Goal: Communication & Community: Answer question/provide support

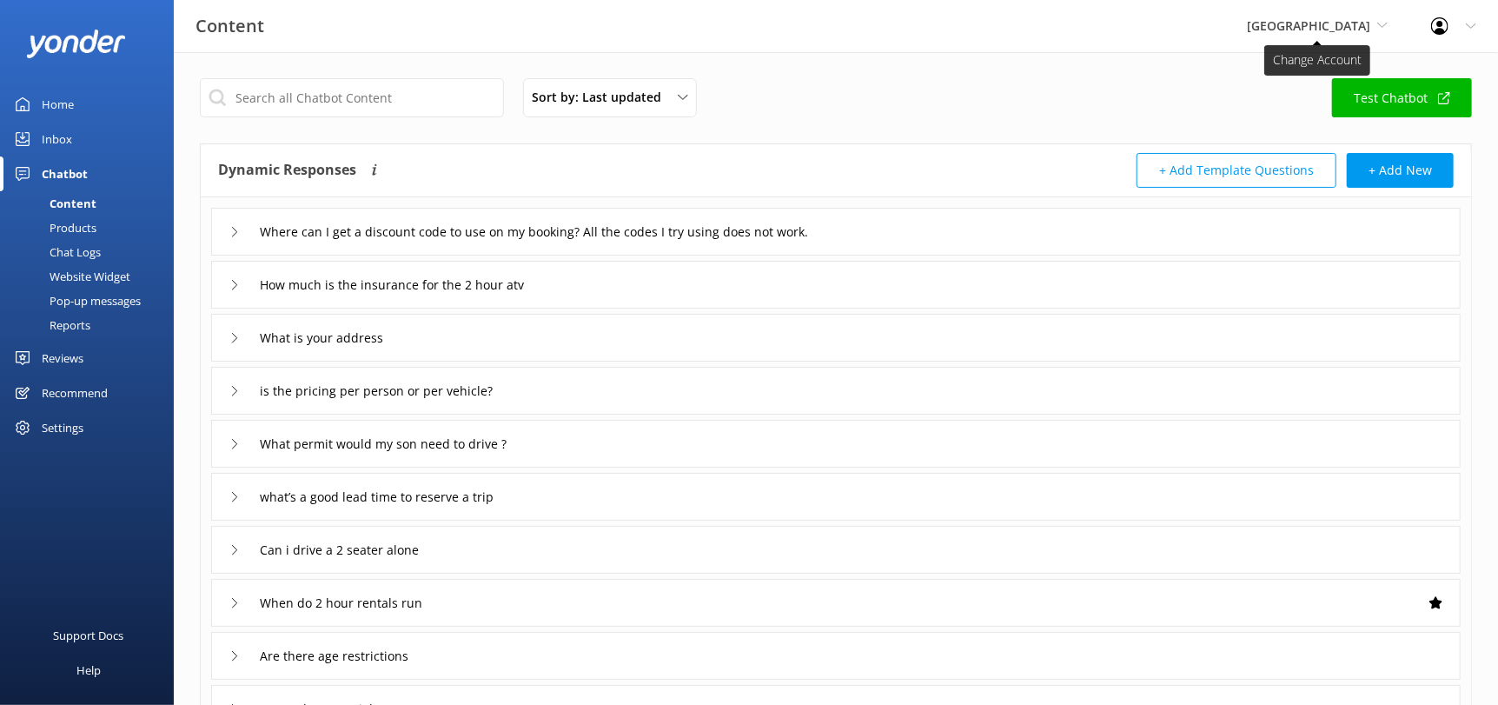
click at [1306, 28] on span "[GEOGRAPHIC_DATA]" at bounding box center [1308, 25] width 123 height 17
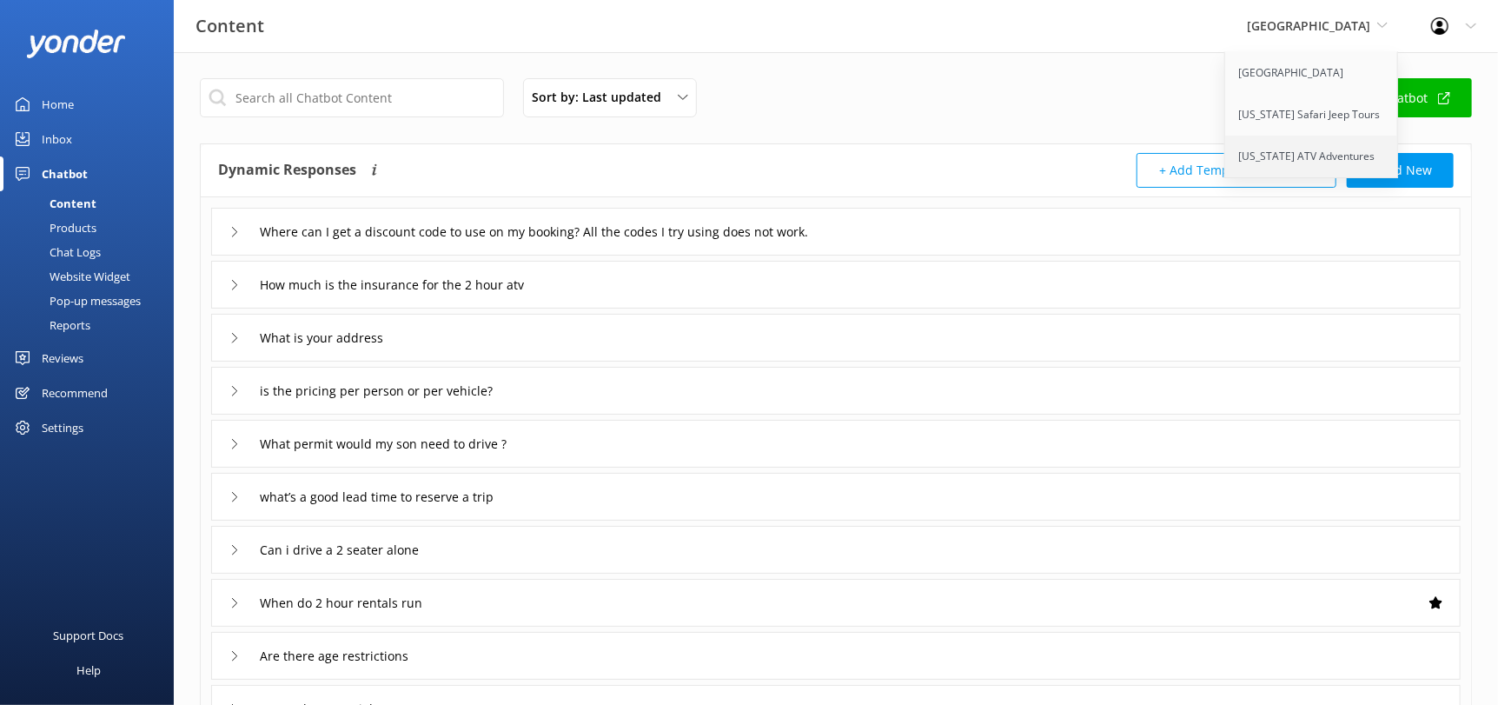
click at [1307, 156] on link "[US_STATE] ATV Adventures" at bounding box center [1312, 157] width 174 height 42
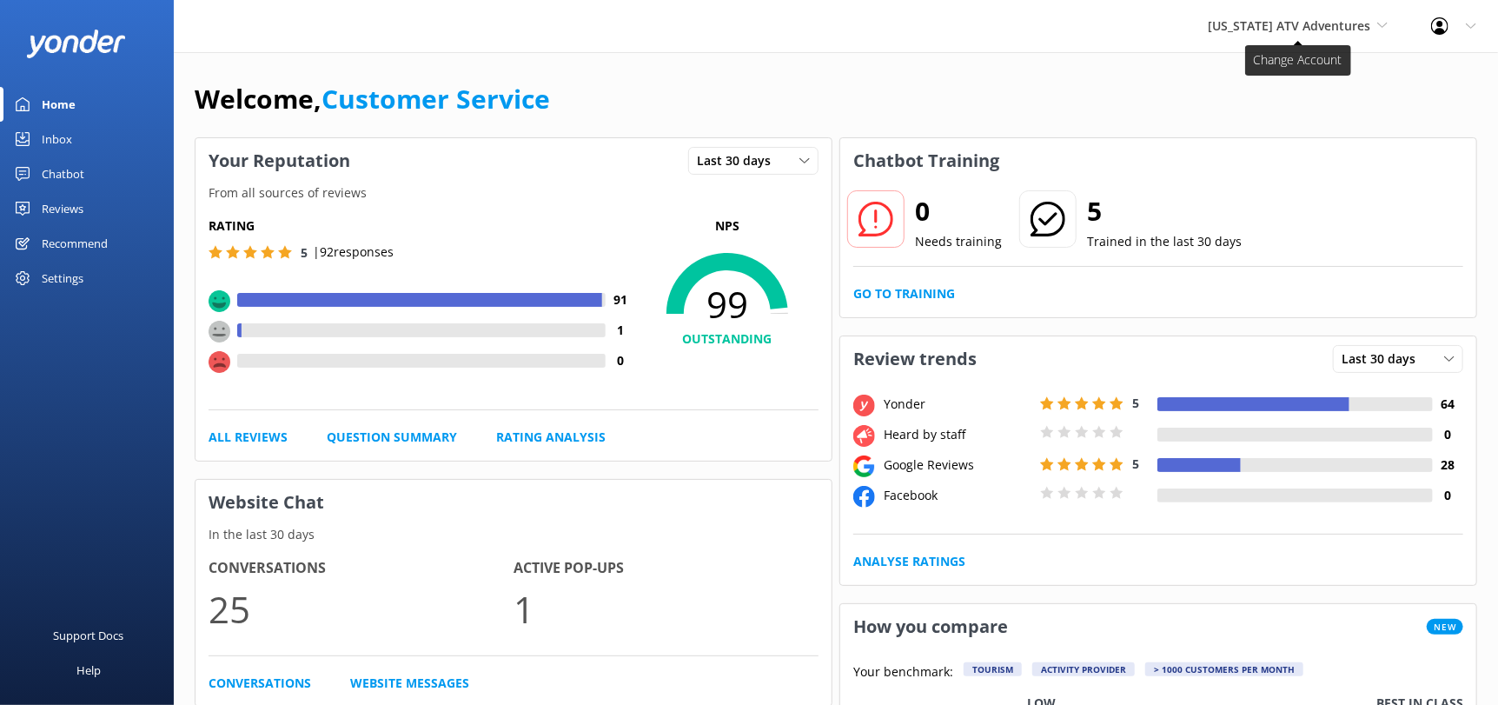
click at [1251, 31] on span "[US_STATE] ATV Adventures" at bounding box center [1289, 25] width 163 height 17
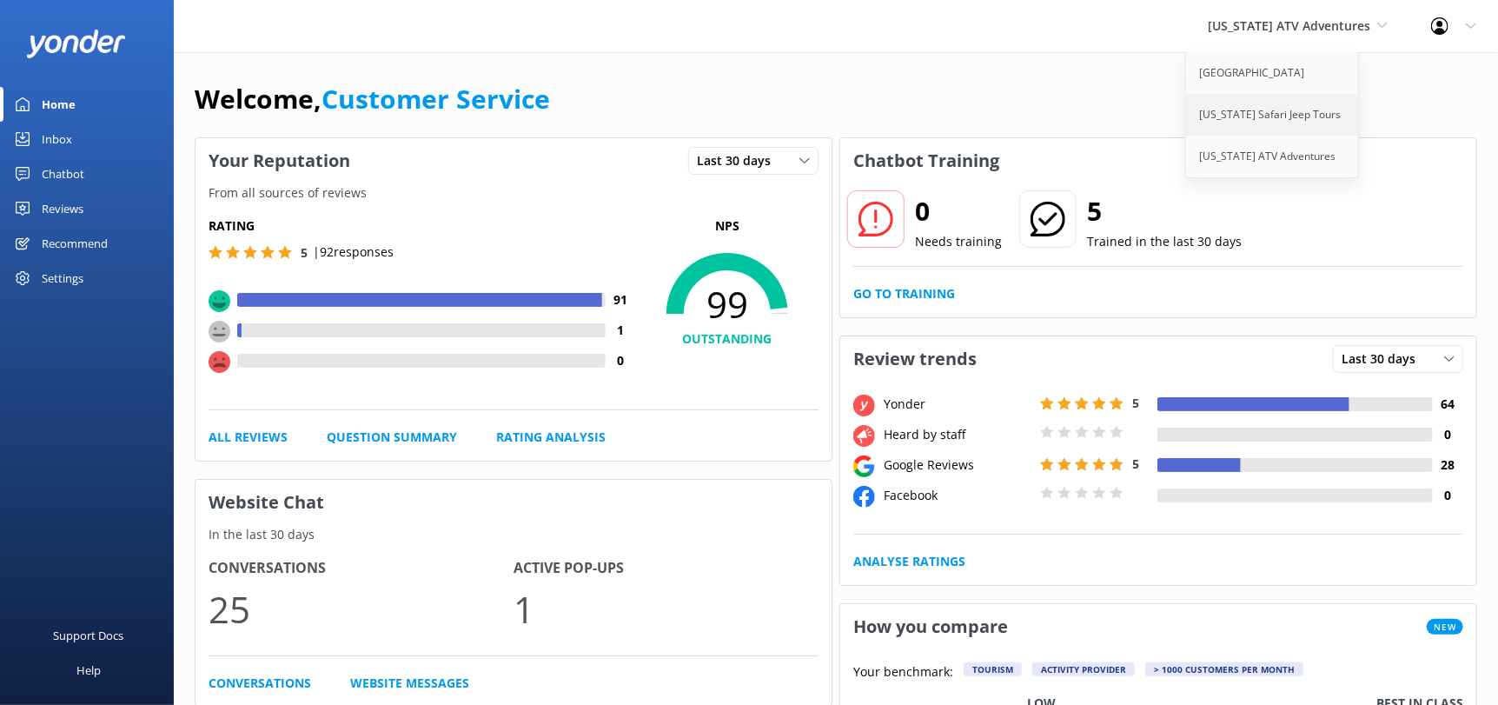
click at [1247, 132] on link "[US_STATE] Safari Jeep Tours" at bounding box center [1273, 115] width 174 height 42
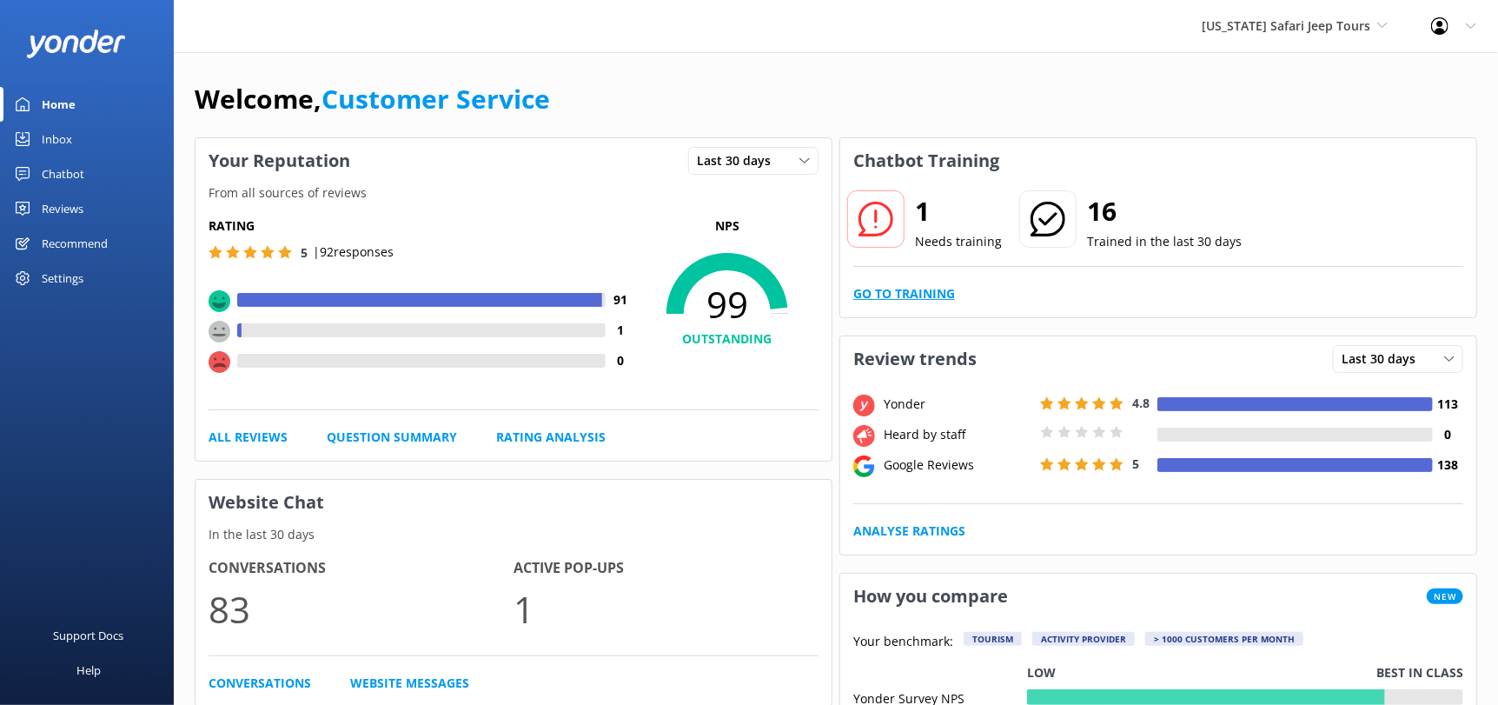
click at [902, 285] on link "Go to Training" at bounding box center [904, 293] width 102 height 19
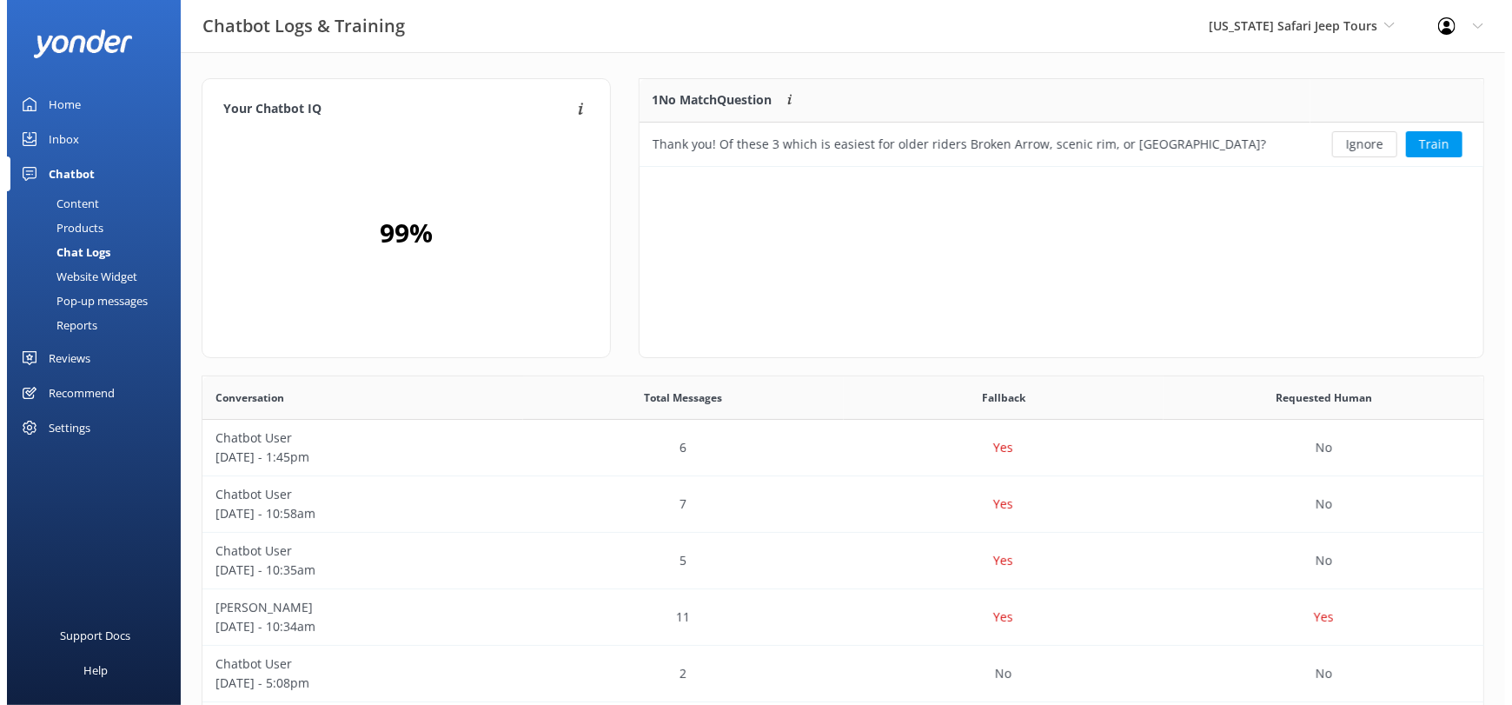
scroll to position [15, 14]
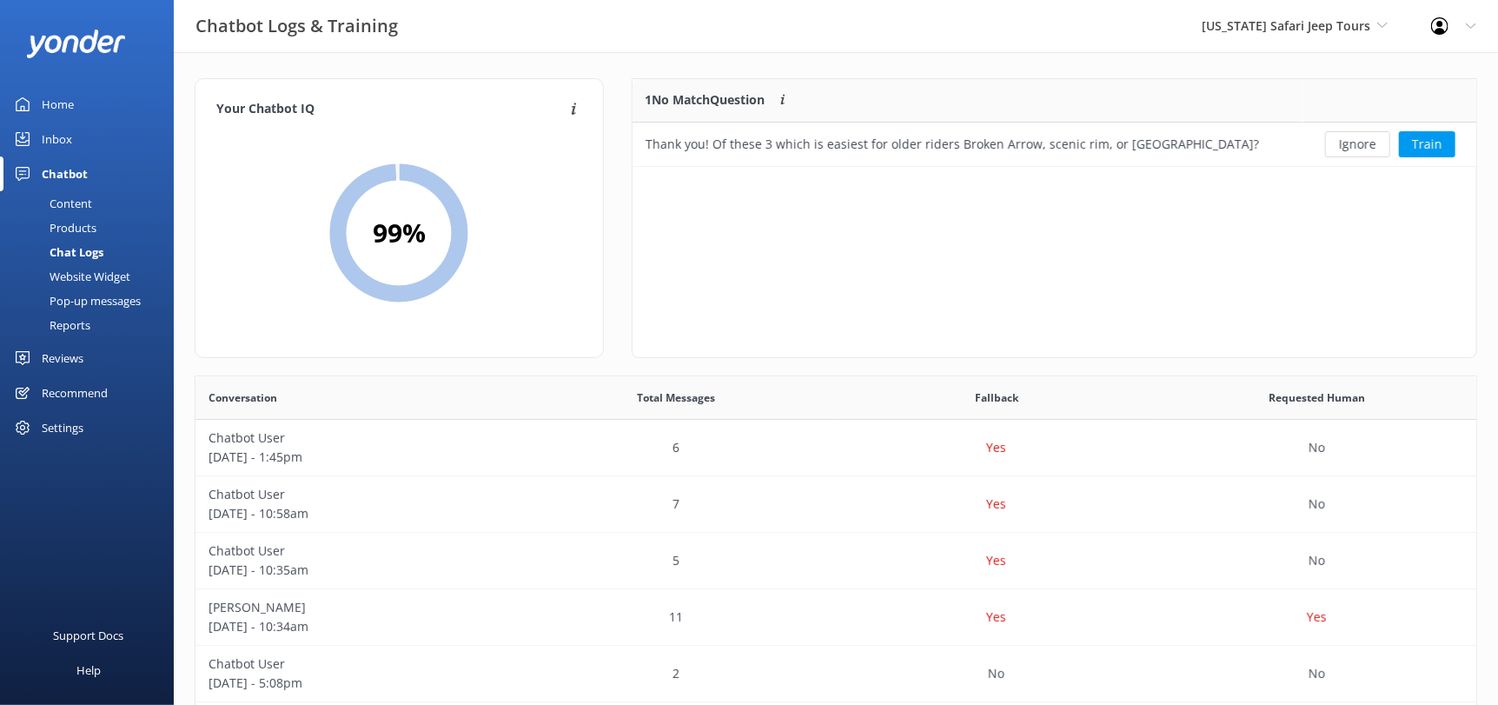
click at [70, 130] on div "Inbox" at bounding box center [57, 139] width 30 height 35
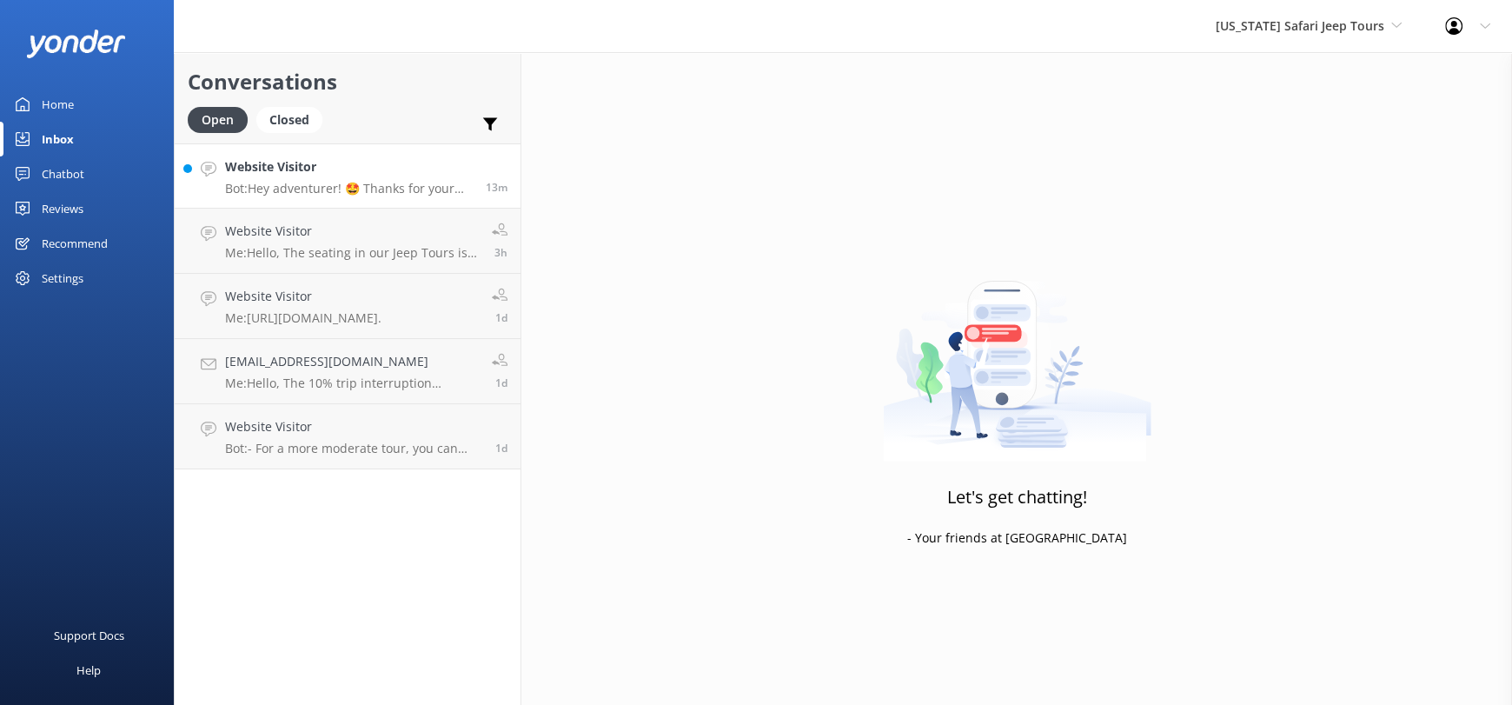
click at [330, 169] on h4 "Website Visitor" at bounding box center [349, 166] width 248 height 19
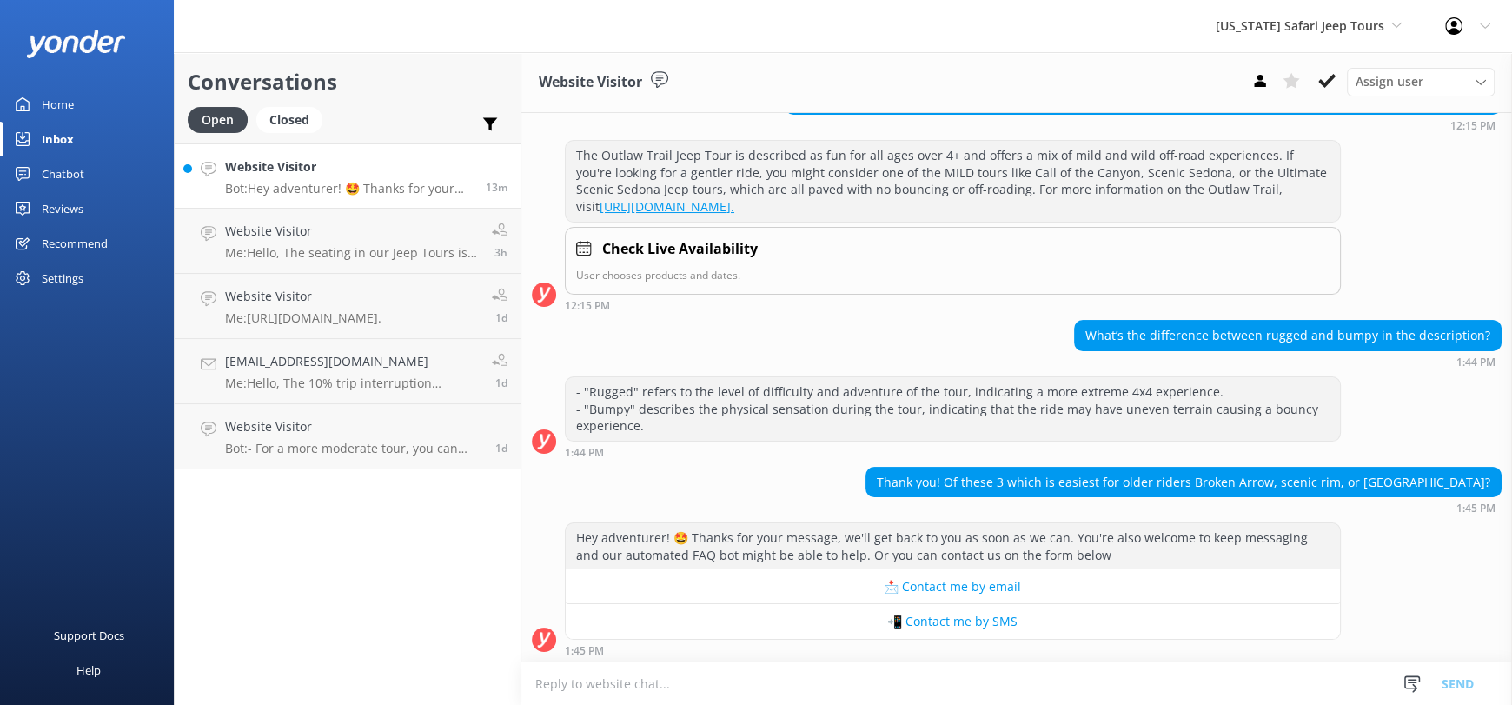
scroll to position [187, 0]
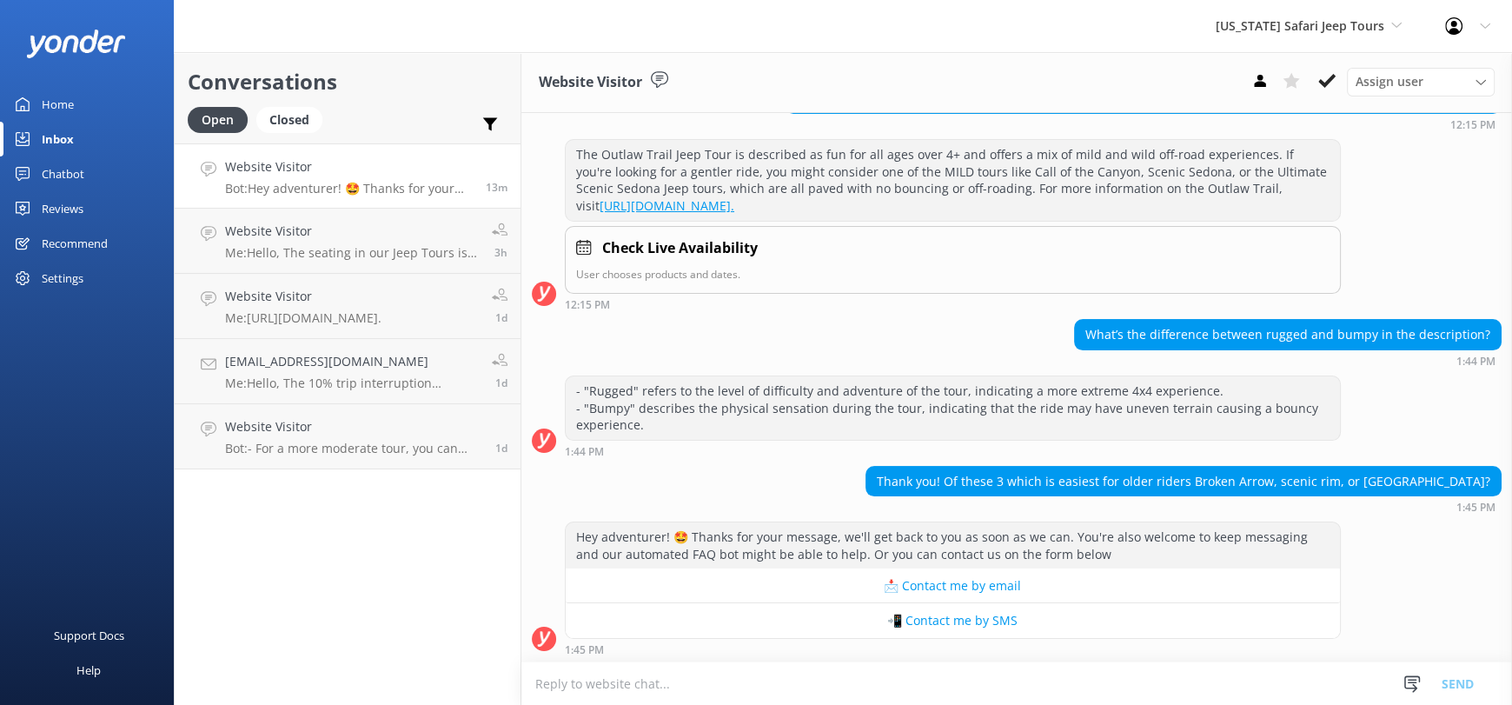
click at [887, 681] on textarea at bounding box center [1016, 683] width 991 height 43
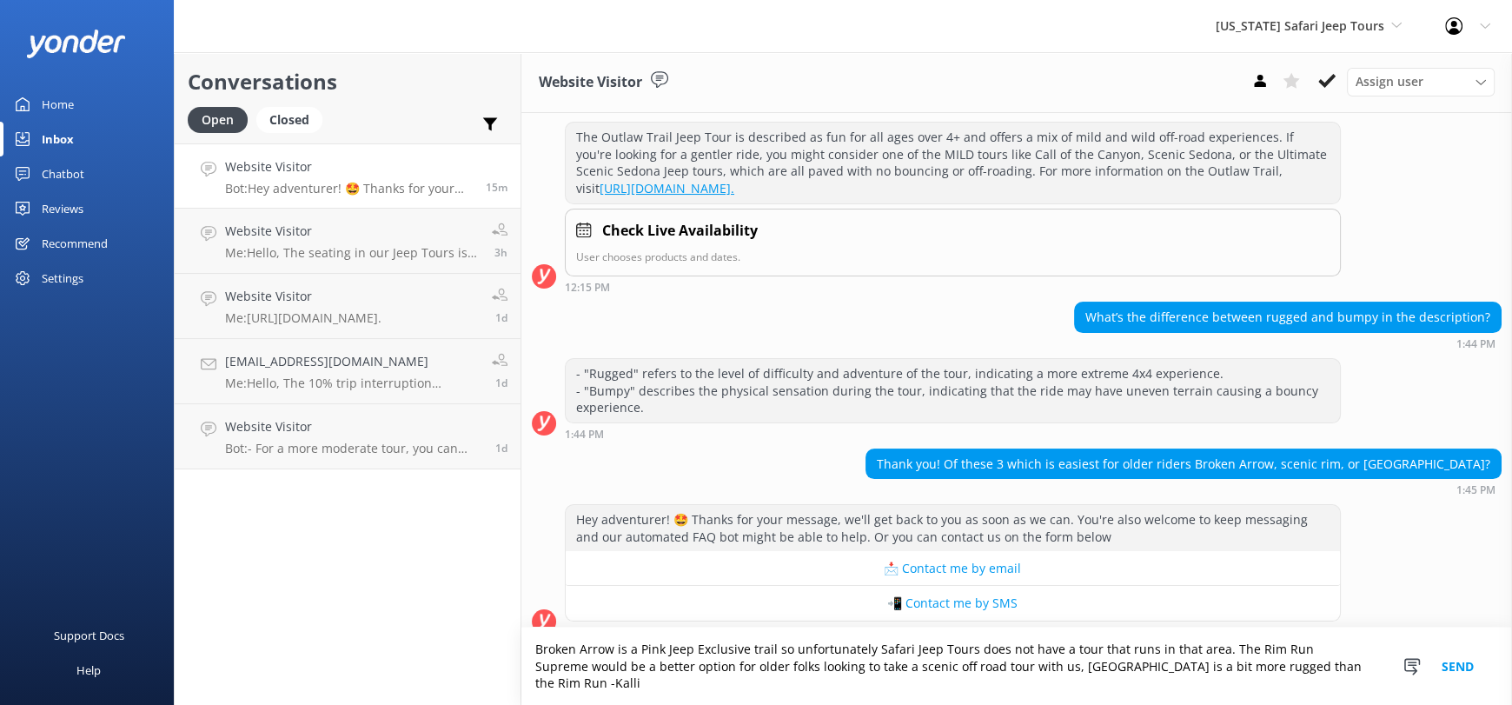
scroll to position [222, 0]
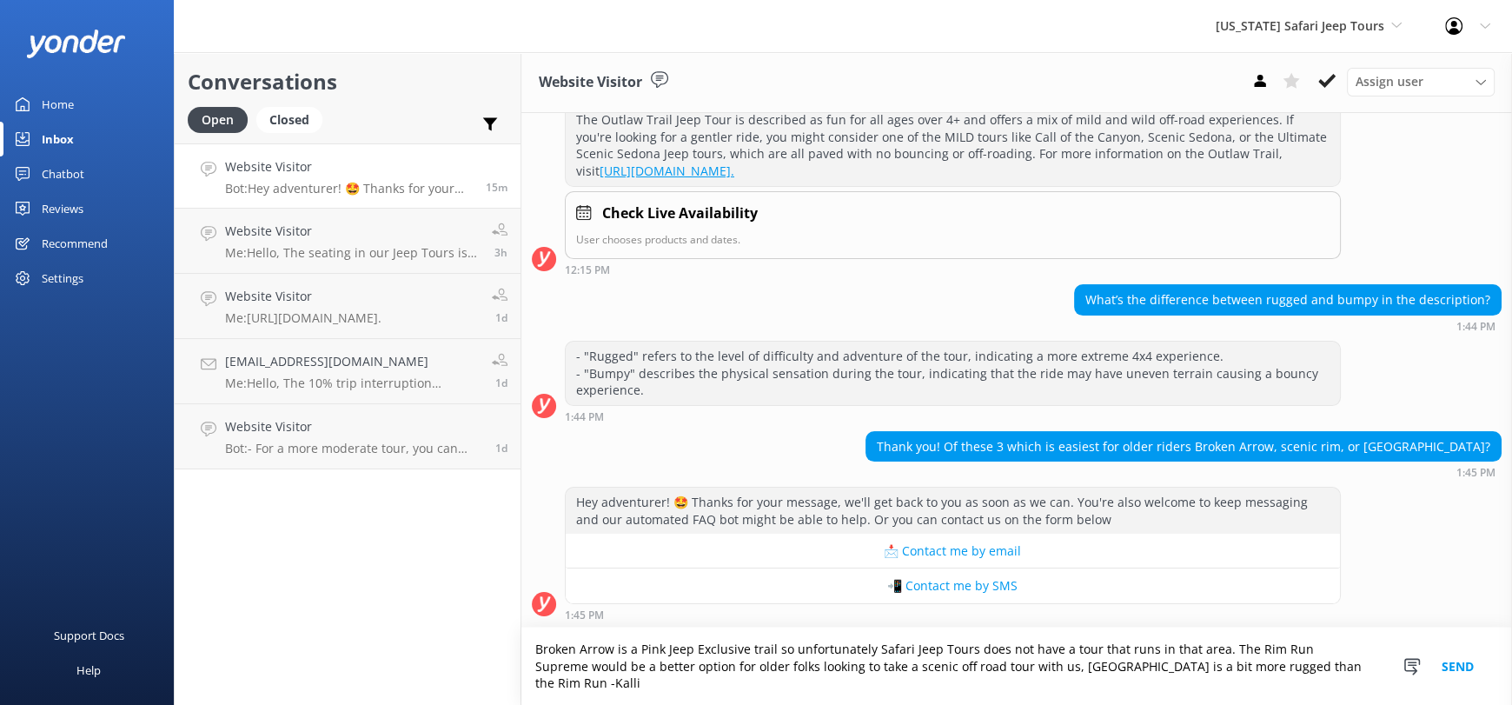
type textarea "Broken Arrow is a Pink Jeep Exclusive trail so unfortunately Safari Jeep Tours …"
click at [1471, 644] on button "Send" at bounding box center [1457, 666] width 65 height 77
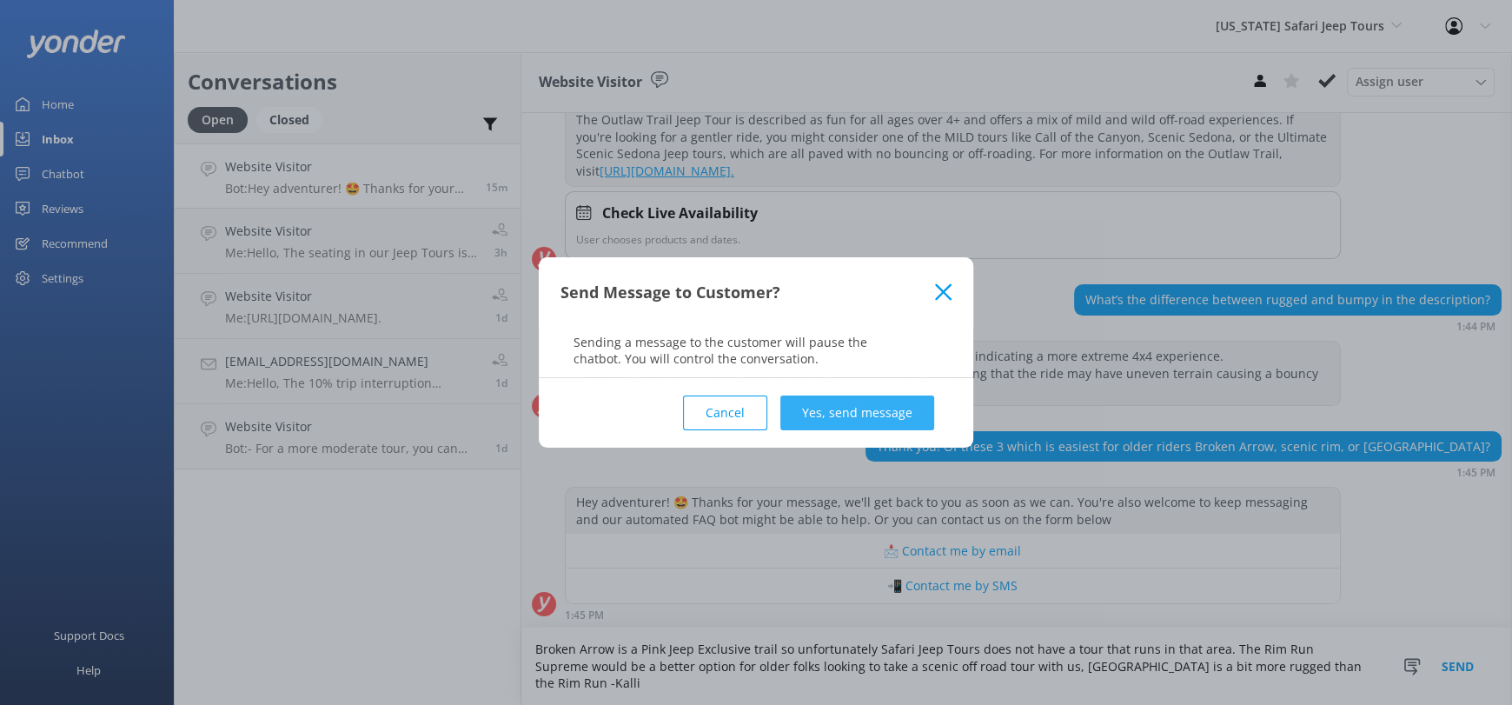
click at [867, 420] on button "Yes, send message" at bounding box center [857, 412] width 154 height 35
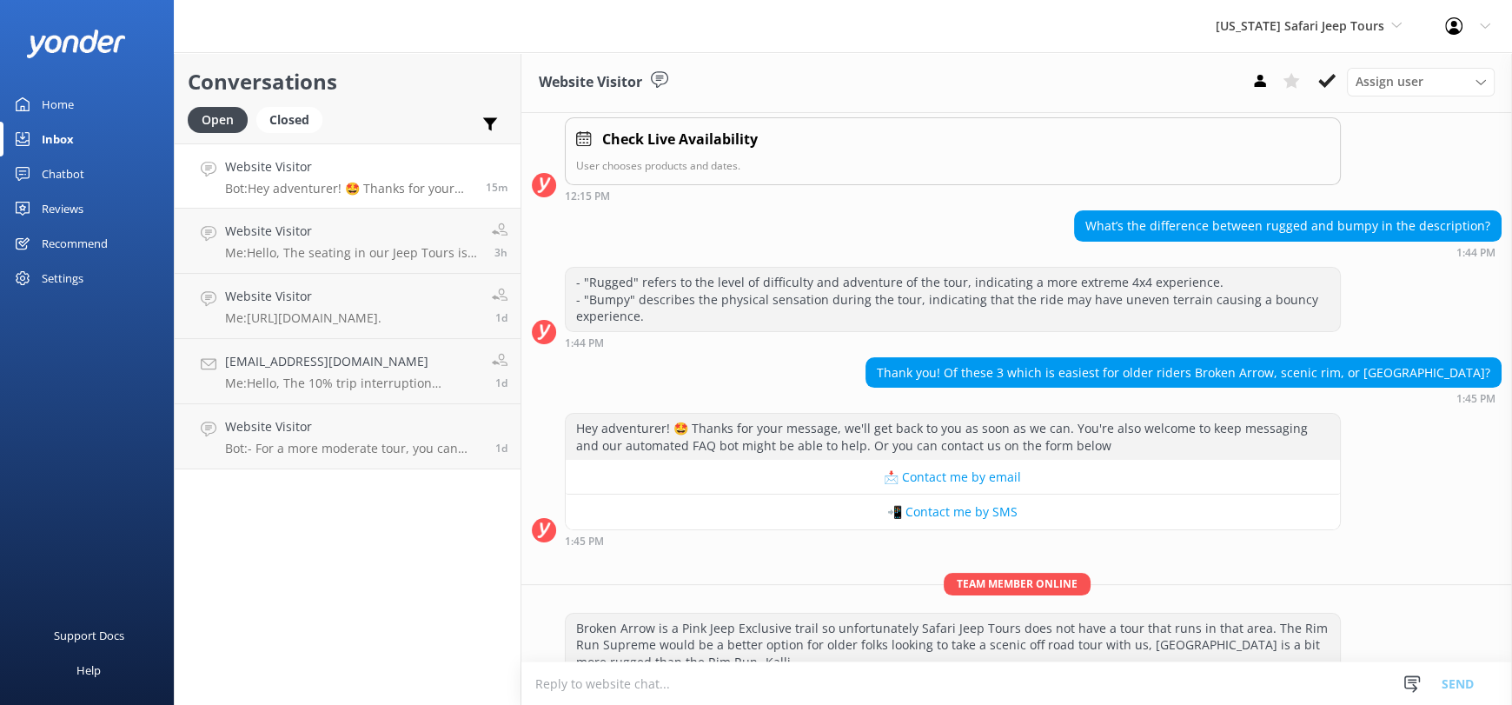
scroll to position [334, 0]
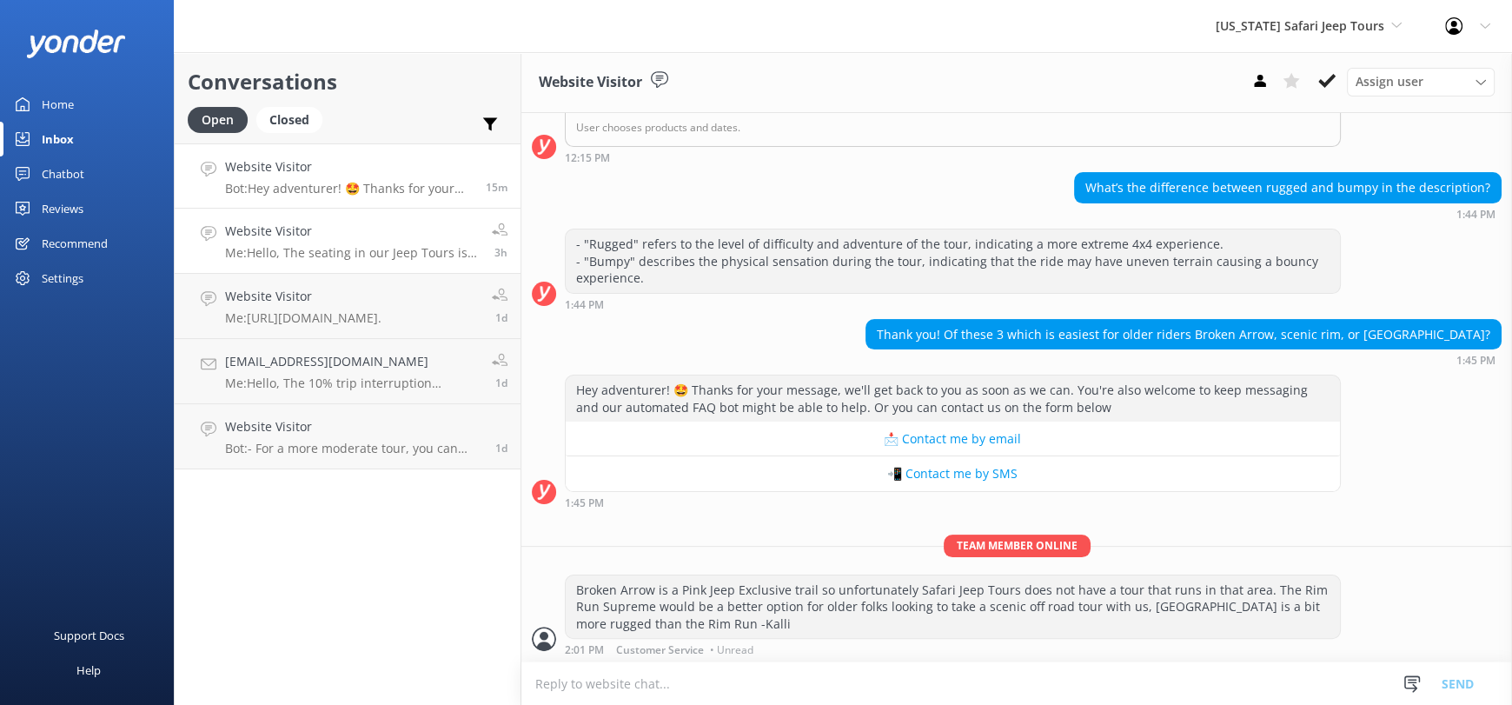
click at [248, 242] on div "Website Visitor Me: Hello, The seating in our Jeep Tours is facing towards the …" at bounding box center [352, 241] width 254 height 38
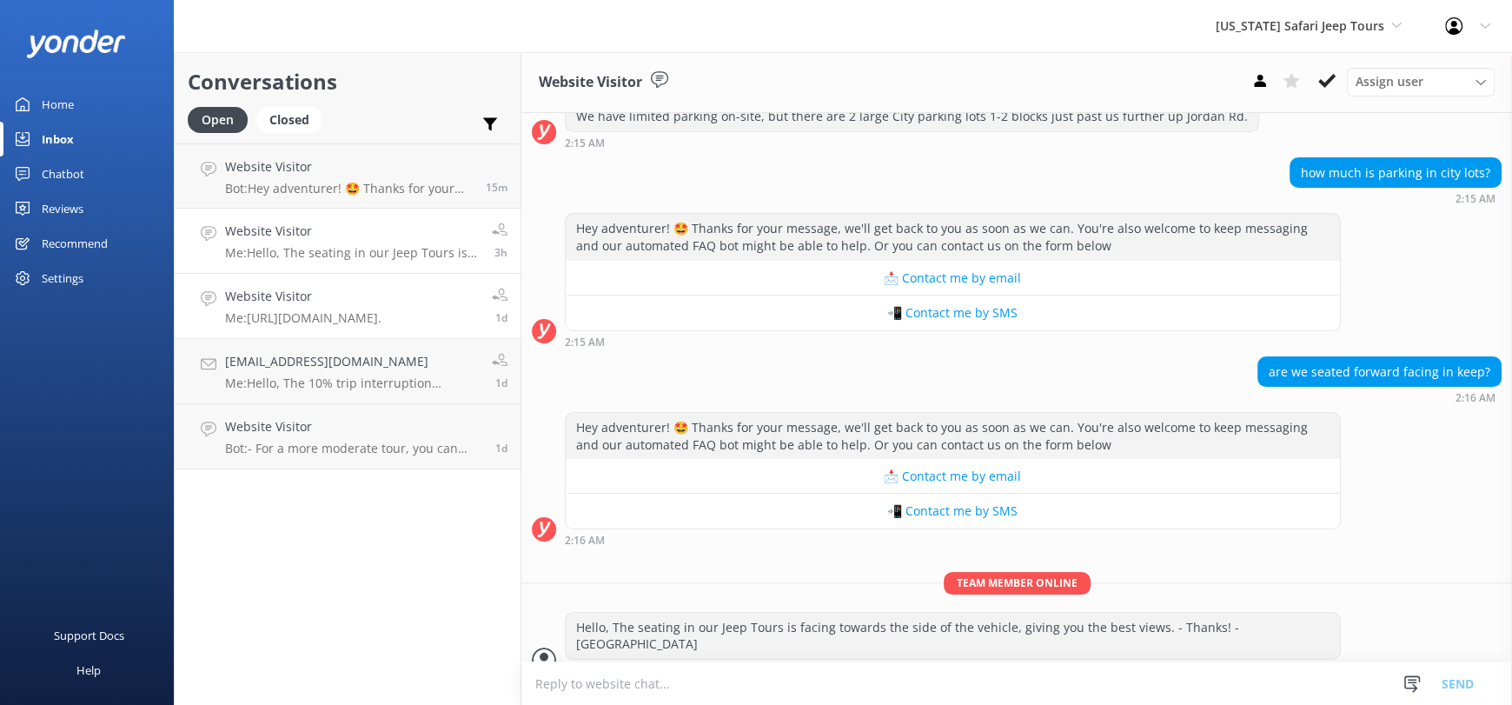
scroll to position [229, 0]
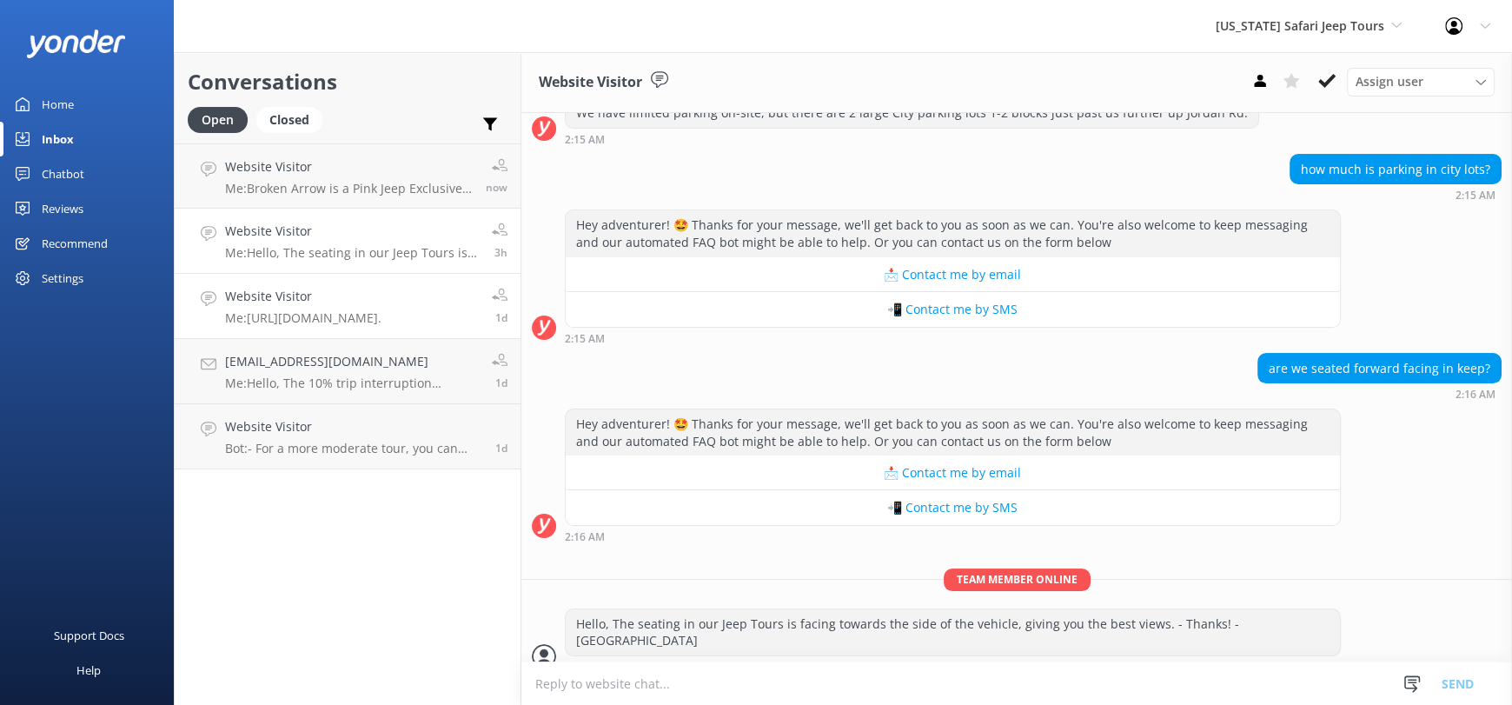
click at [254, 315] on p "Me: https://fareharbor.com/embeds/book/safarijeeptours/items/221992/?full-items…" at bounding box center [303, 318] width 156 height 16
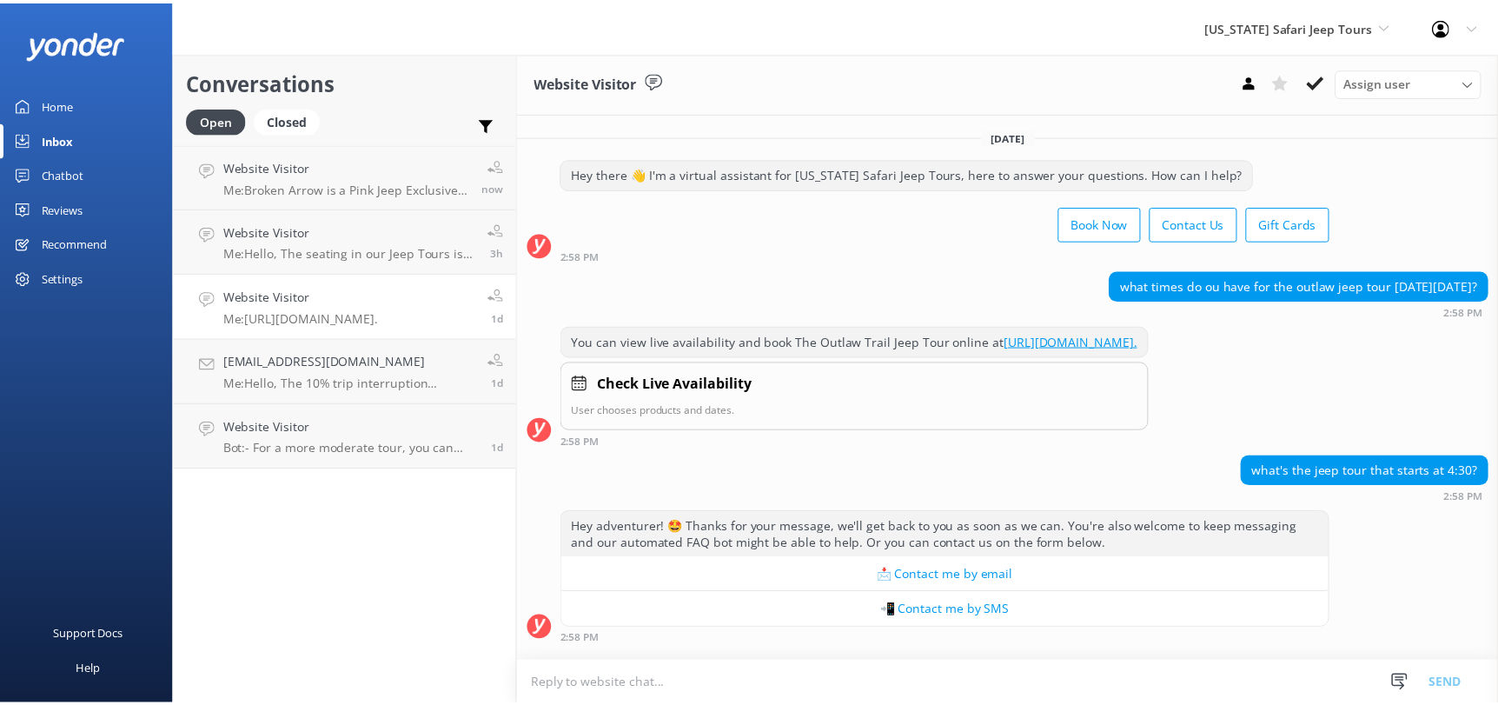
scroll to position [152, 0]
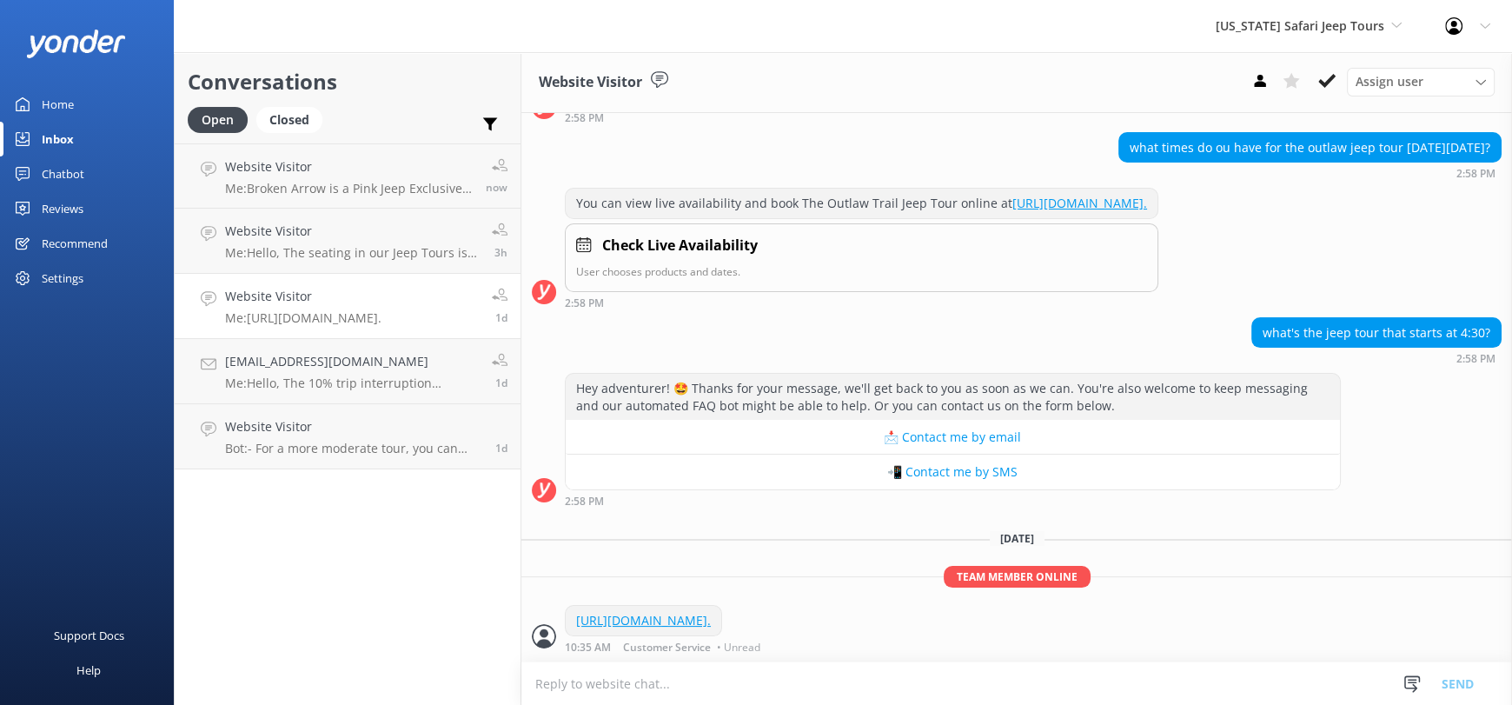
click at [81, 114] on link "Home" at bounding box center [87, 104] width 174 height 35
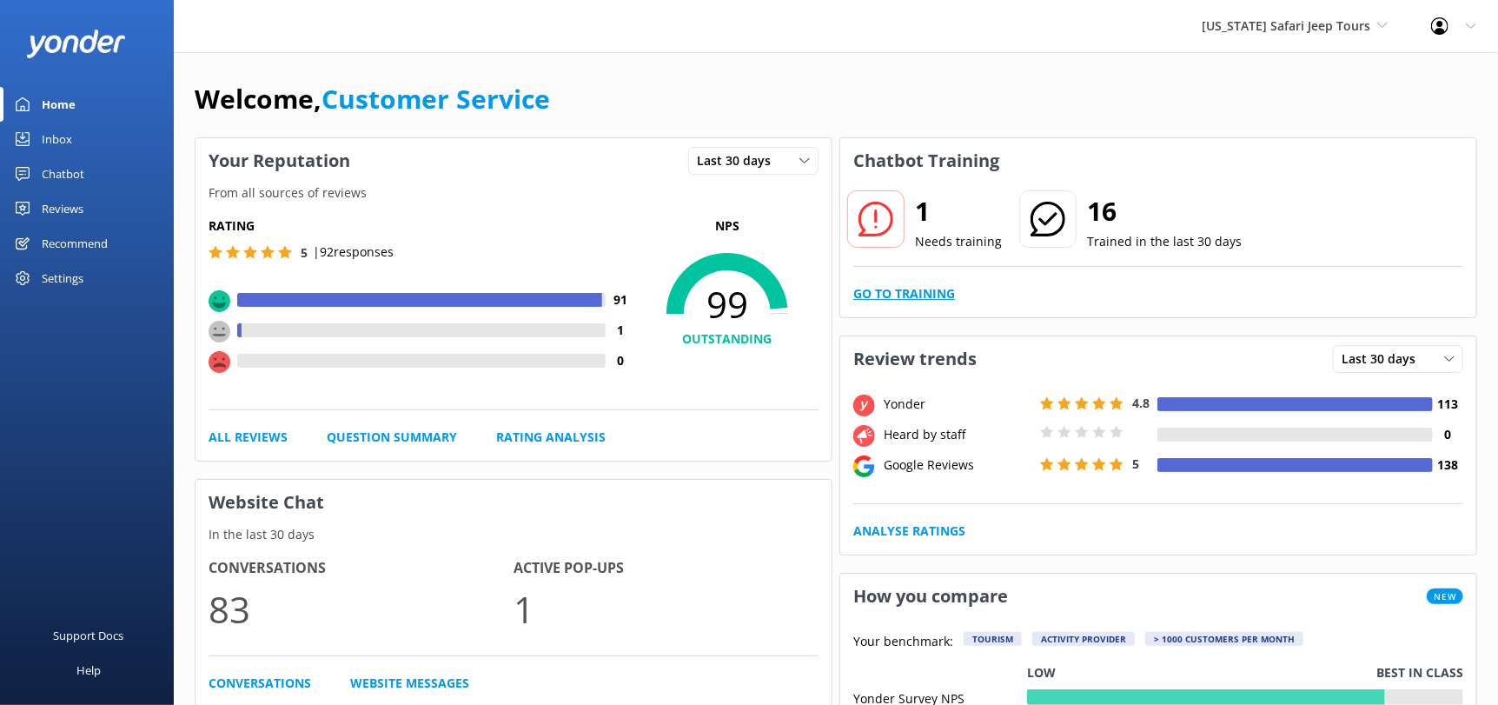
click at [910, 300] on link "Go to Training" at bounding box center [904, 293] width 102 height 19
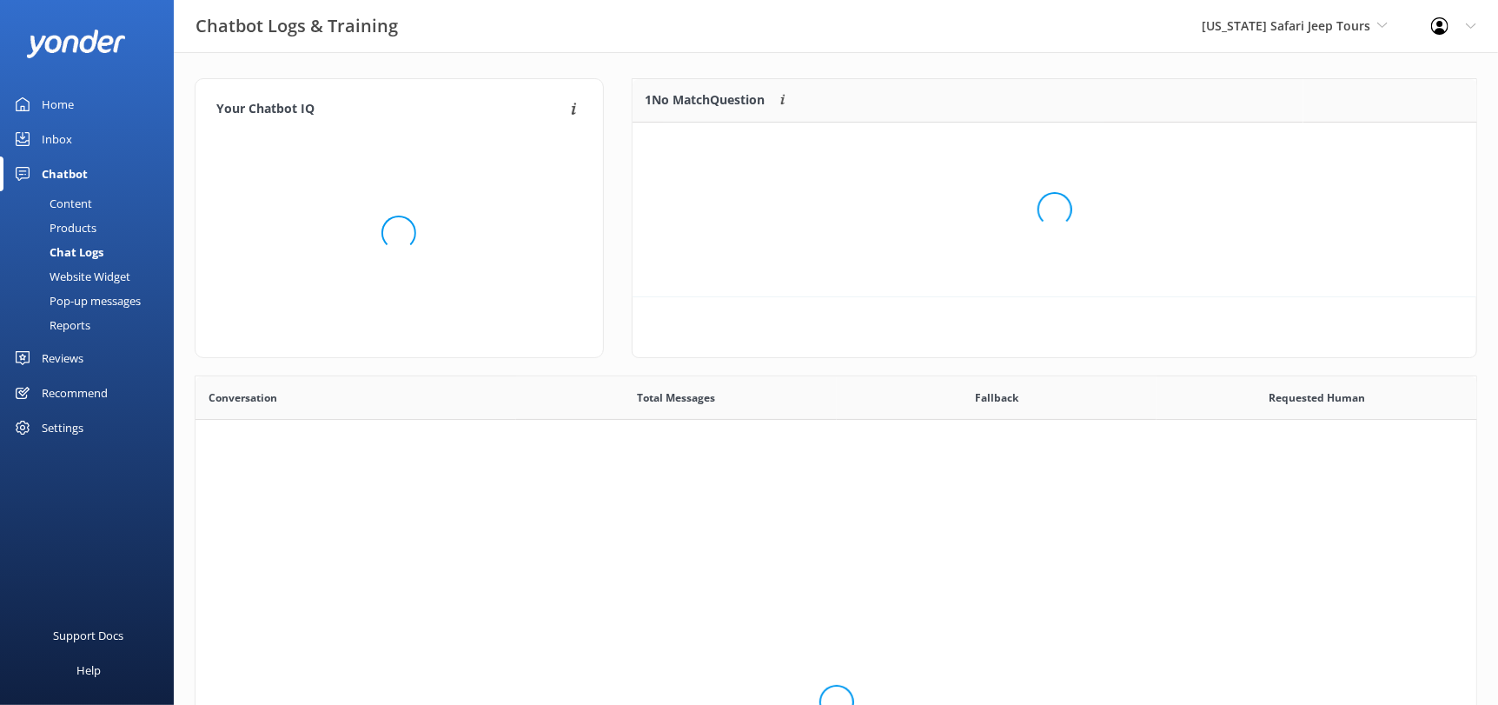
scroll to position [15, 14]
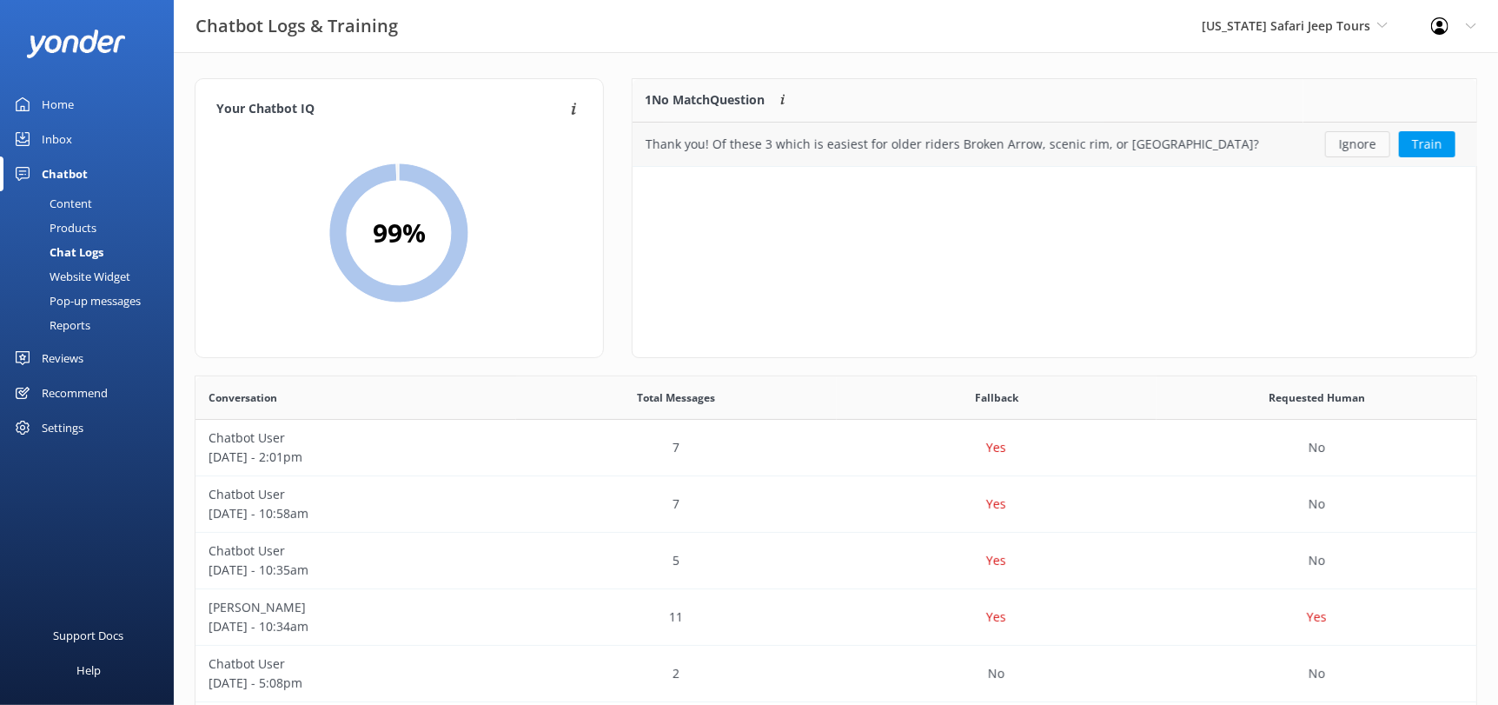
click at [1352, 153] on button "Ignore" at bounding box center [1357, 144] width 65 height 26
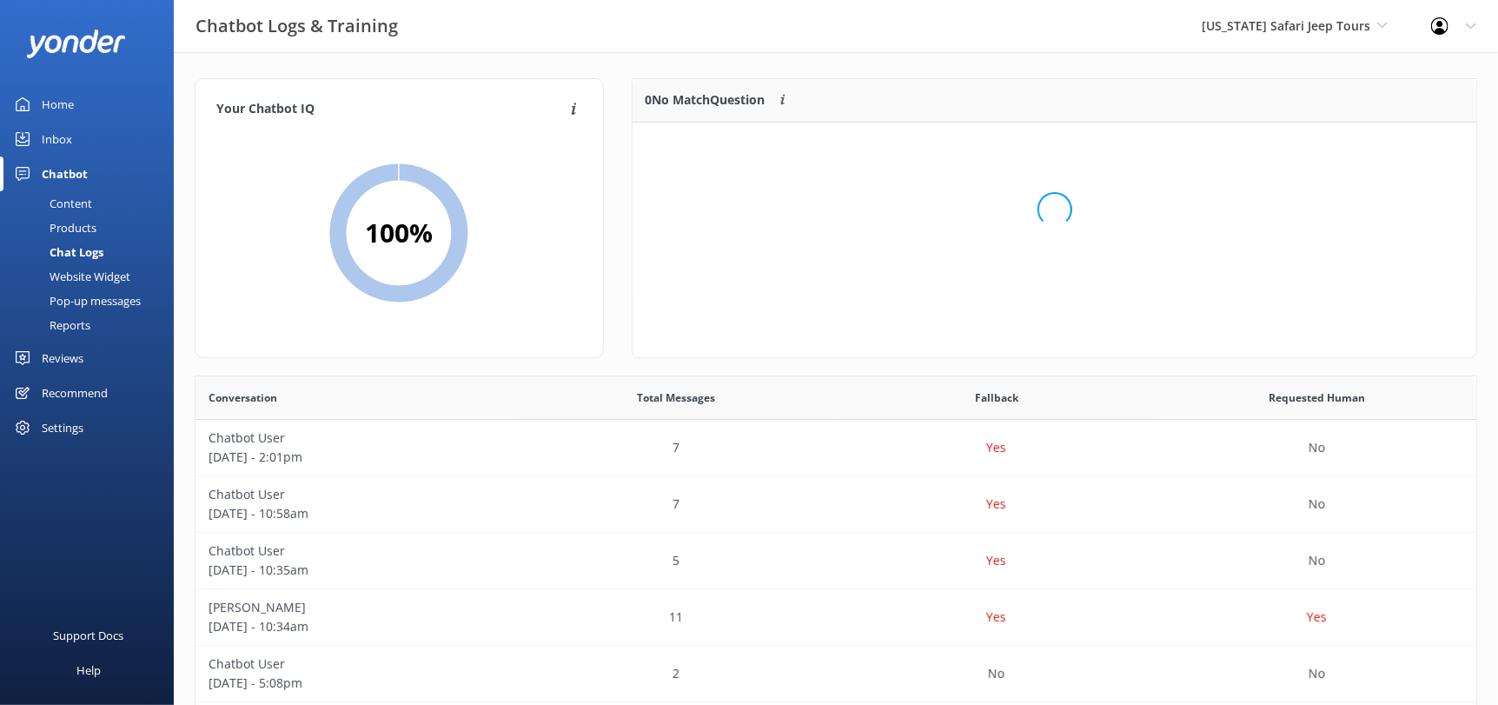
scroll to position [203, 831]
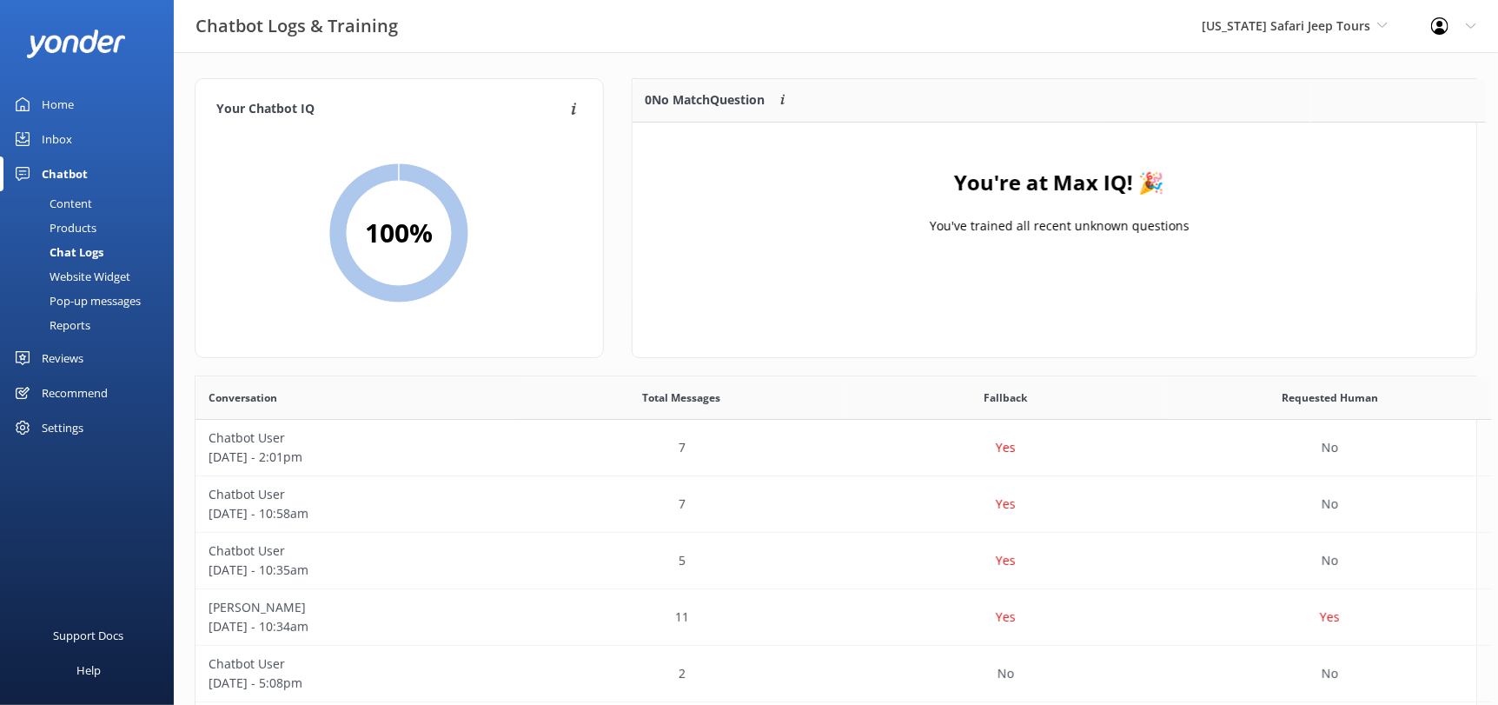
scroll to position [14, 15]
